Goal: Information Seeking & Learning: Learn about a topic

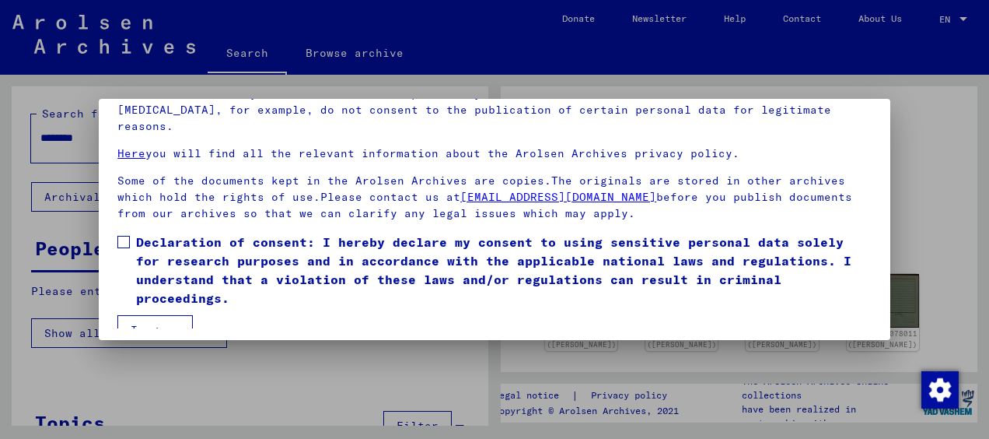
scroll to position [121, 0]
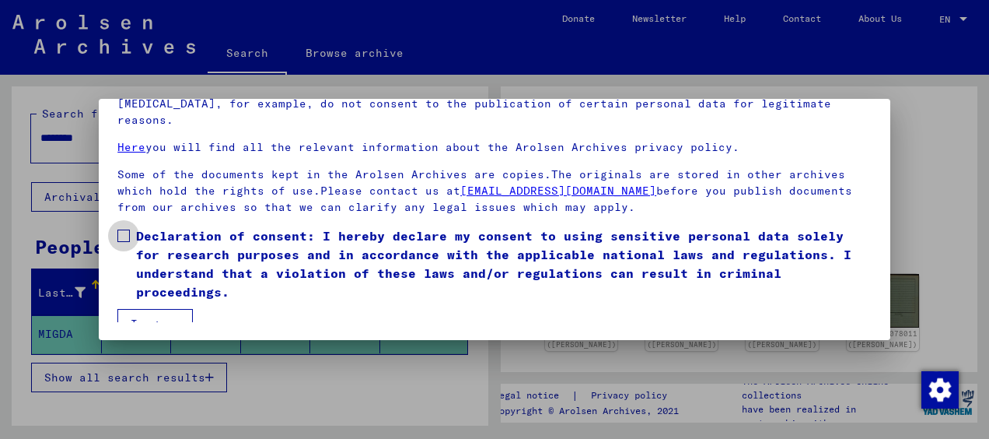
click at [128, 229] on span at bounding box center [123, 235] width 12 height 12
click at [143, 309] on button "I agree" at bounding box center [154, 324] width 75 height 30
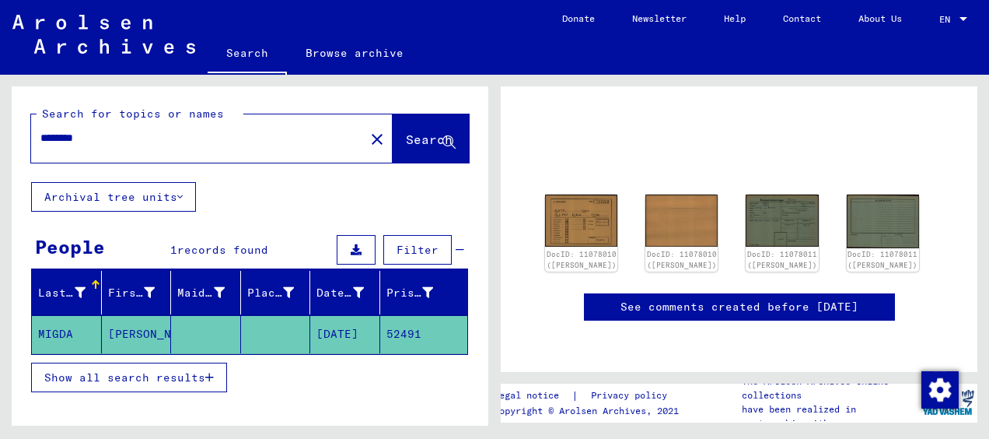
scroll to position [0, 0]
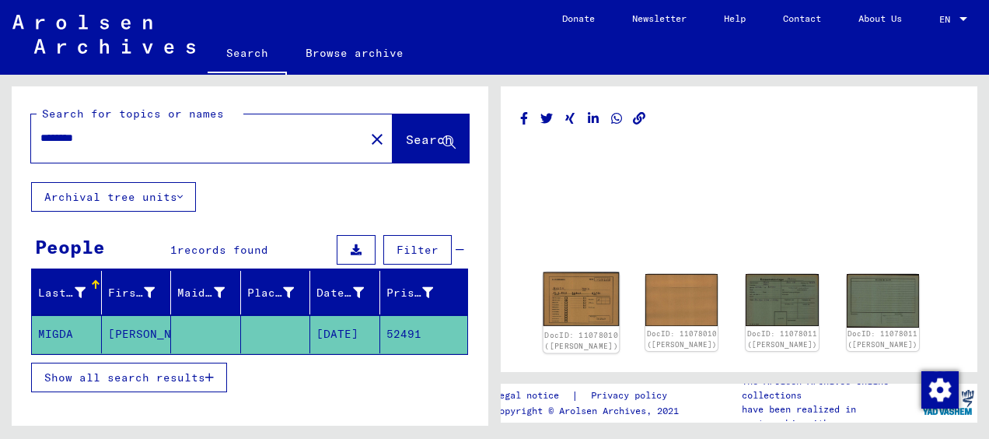
click at [590, 294] on img at bounding box center [582, 299] width 76 height 54
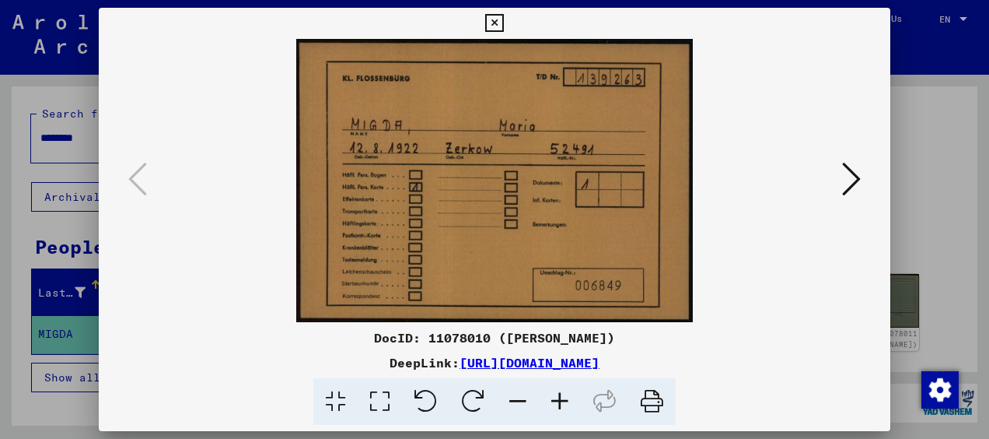
click at [852, 181] on icon at bounding box center [851, 178] width 19 height 37
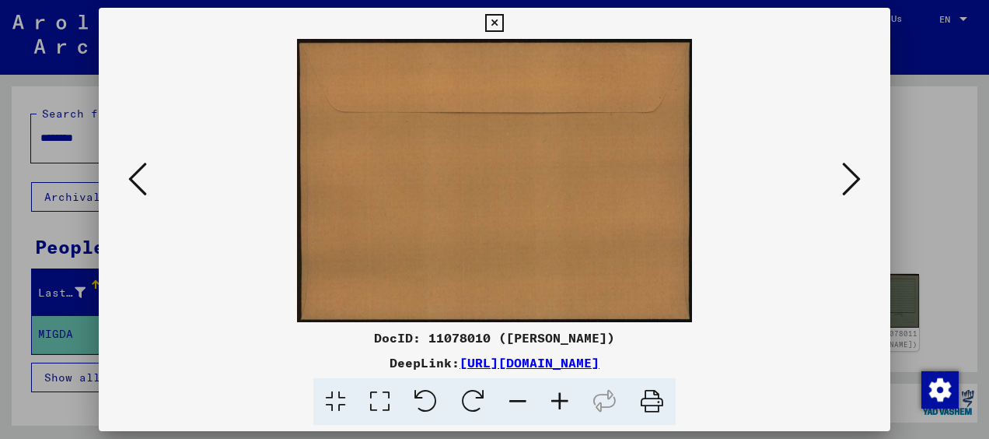
click at [846, 175] on icon at bounding box center [851, 178] width 19 height 37
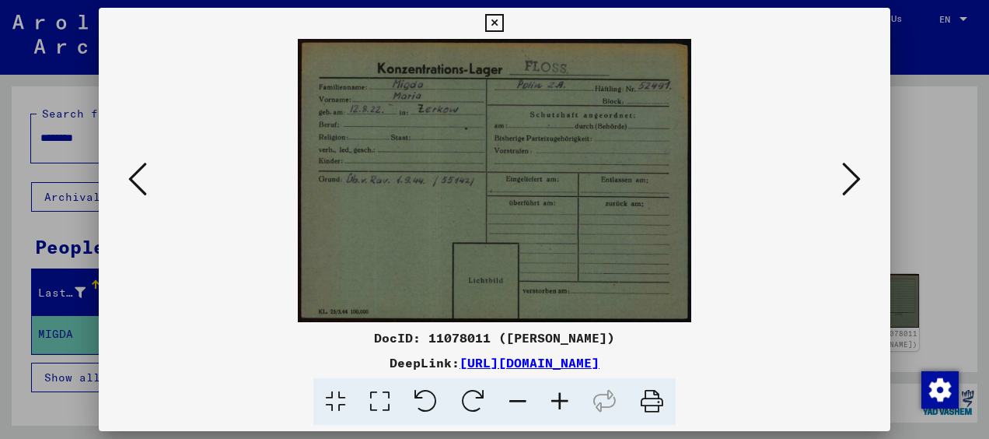
click at [845, 171] on icon at bounding box center [851, 178] width 19 height 37
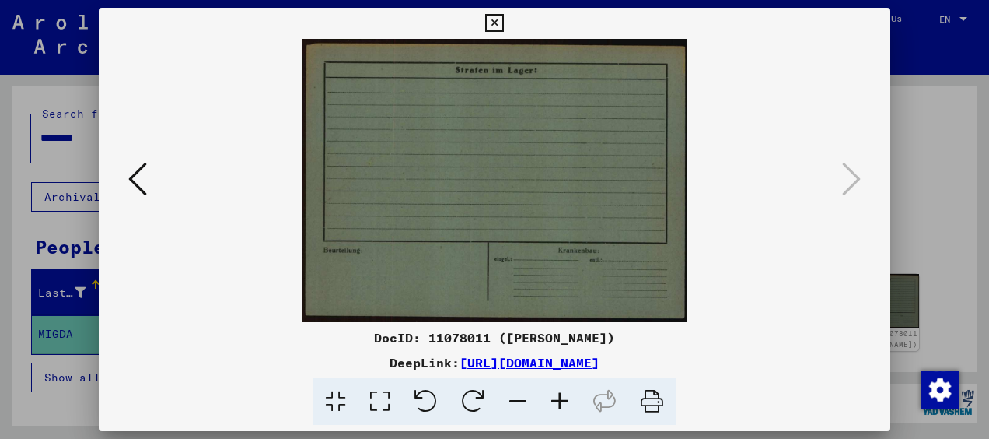
click at [496, 18] on icon at bounding box center [494, 23] width 18 height 19
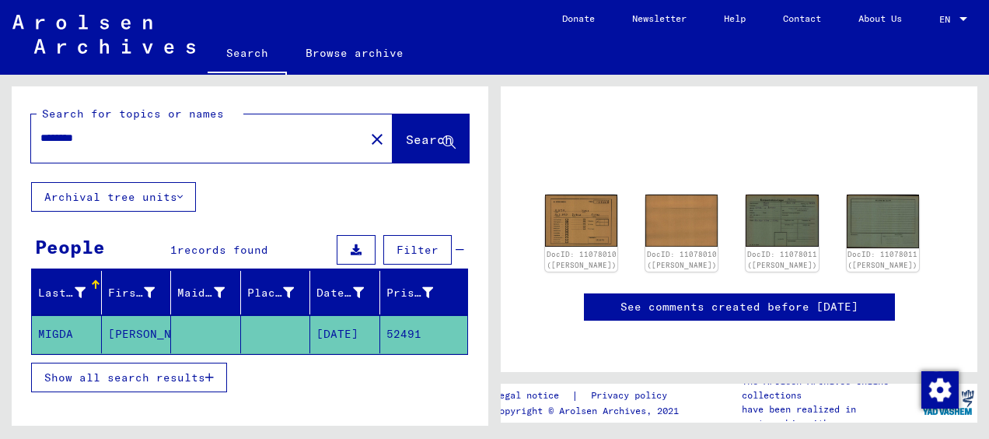
scroll to position [169, 0]
click at [580, 193] on img at bounding box center [582, 220] width 76 height 54
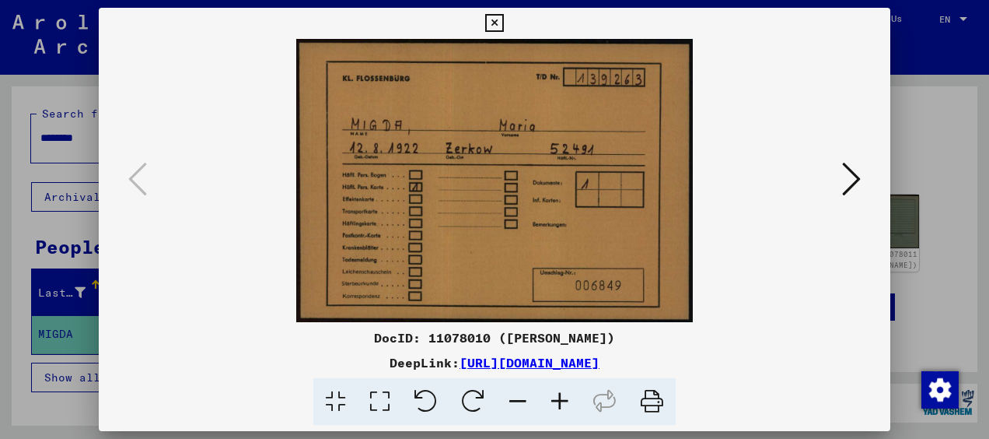
click at [830, 166] on img at bounding box center [495, 180] width 686 height 283
click at [817, 158] on img at bounding box center [495, 180] width 686 height 283
click at [826, 163] on img at bounding box center [495, 180] width 686 height 283
click at [834, 167] on img at bounding box center [495, 180] width 686 height 283
click at [851, 180] on icon at bounding box center [851, 178] width 19 height 37
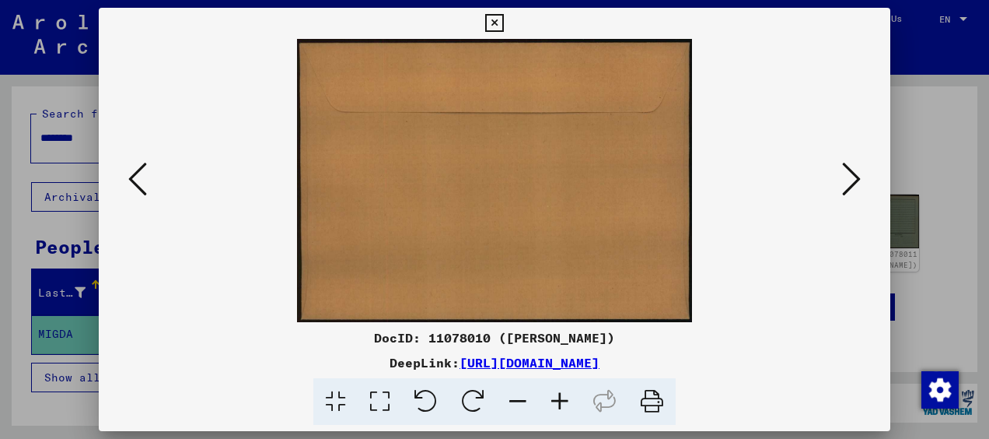
click at [850, 177] on icon at bounding box center [851, 178] width 19 height 37
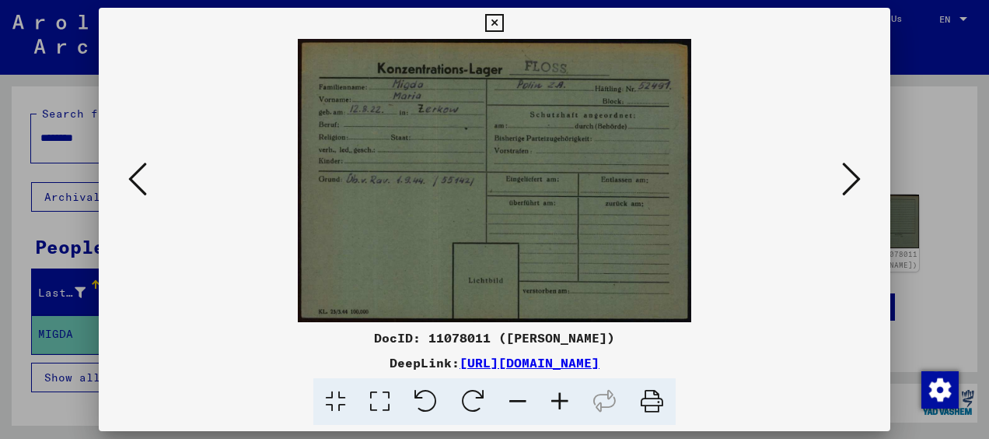
click at [849, 182] on icon at bounding box center [851, 178] width 19 height 37
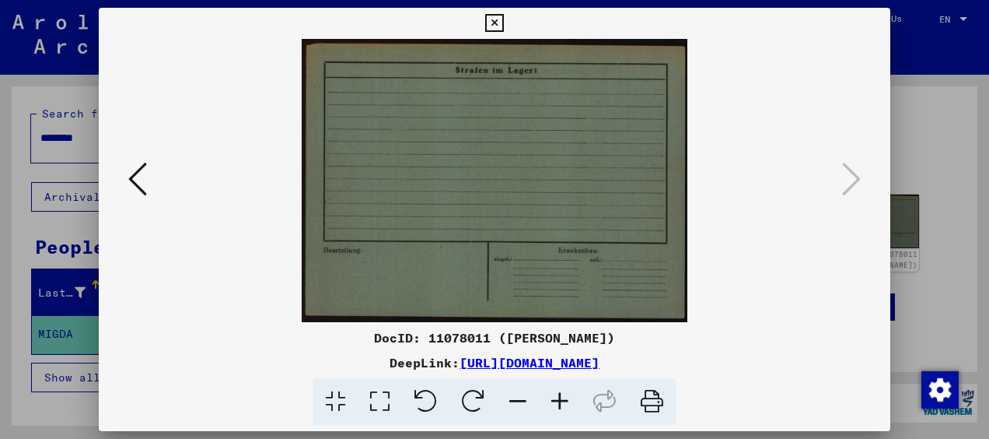
click at [800, 194] on img at bounding box center [495, 180] width 686 height 283
click at [794, 212] on img at bounding box center [495, 180] width 686 height 283
click at [492, 19] on icon at bounding box center [494, 23] width 18 height 19
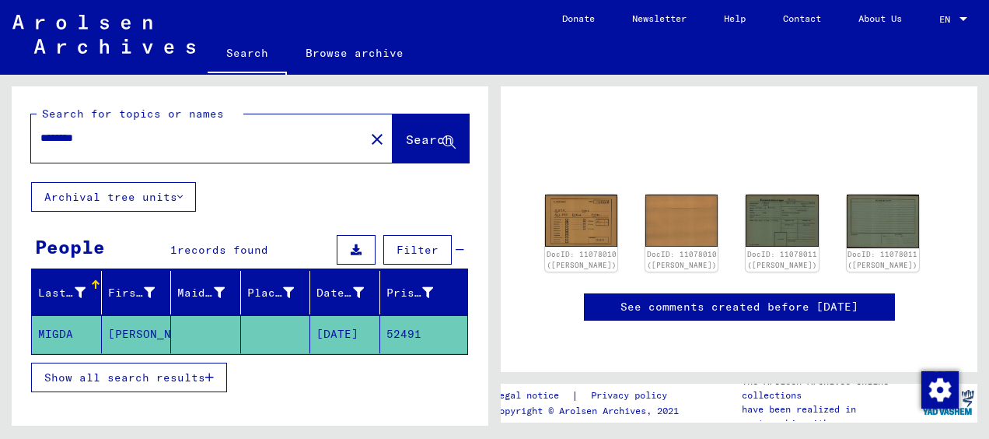
scroll to position [156, 0]
